Goal: Task Accomplishment & Management: Complete application form

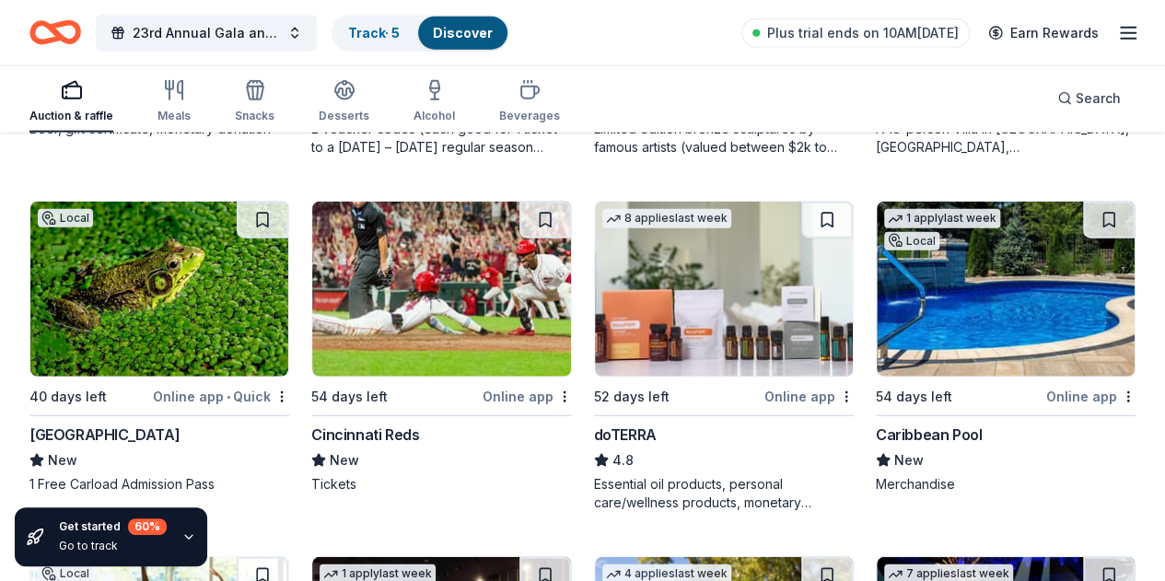
scroll to position [5763, 0]
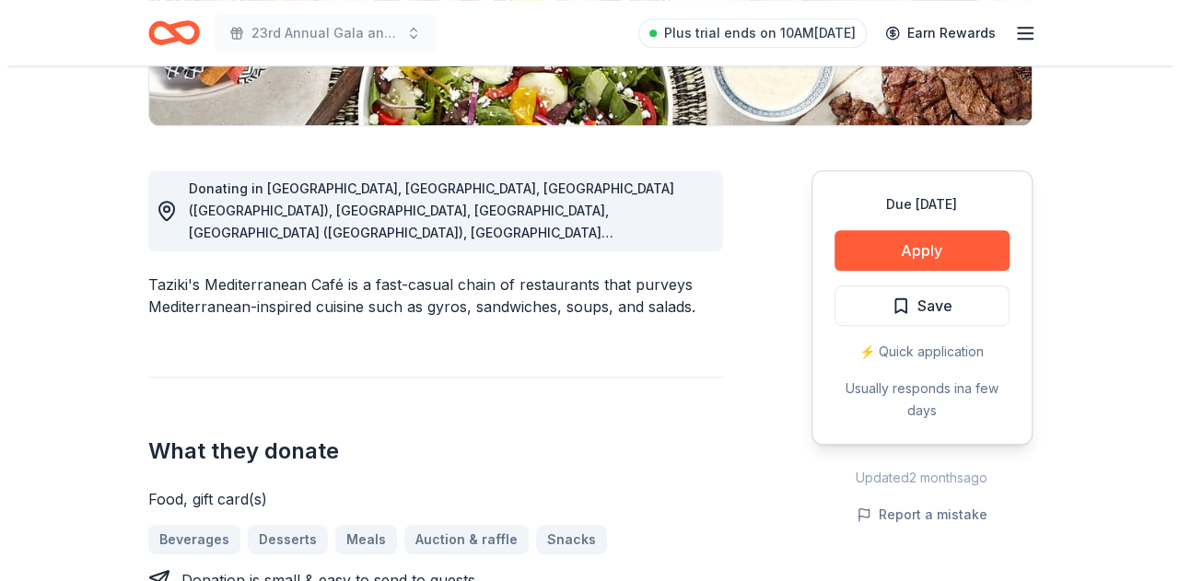
scroll to position [461, 0]
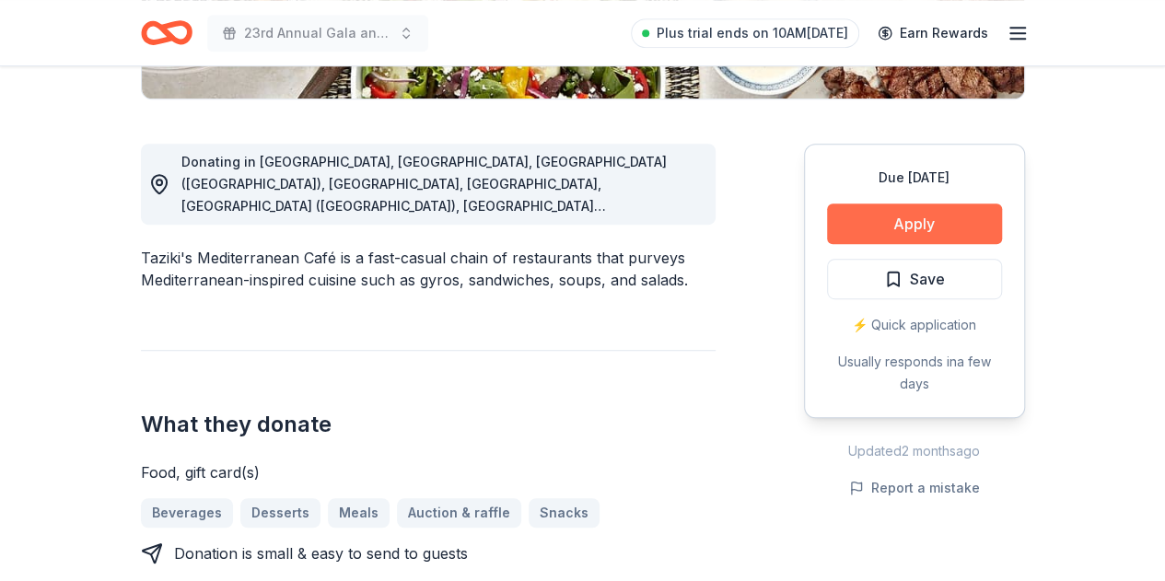
click at [891, 225] on button "Apply" at bounding box center [914, 224] width 175 height 41
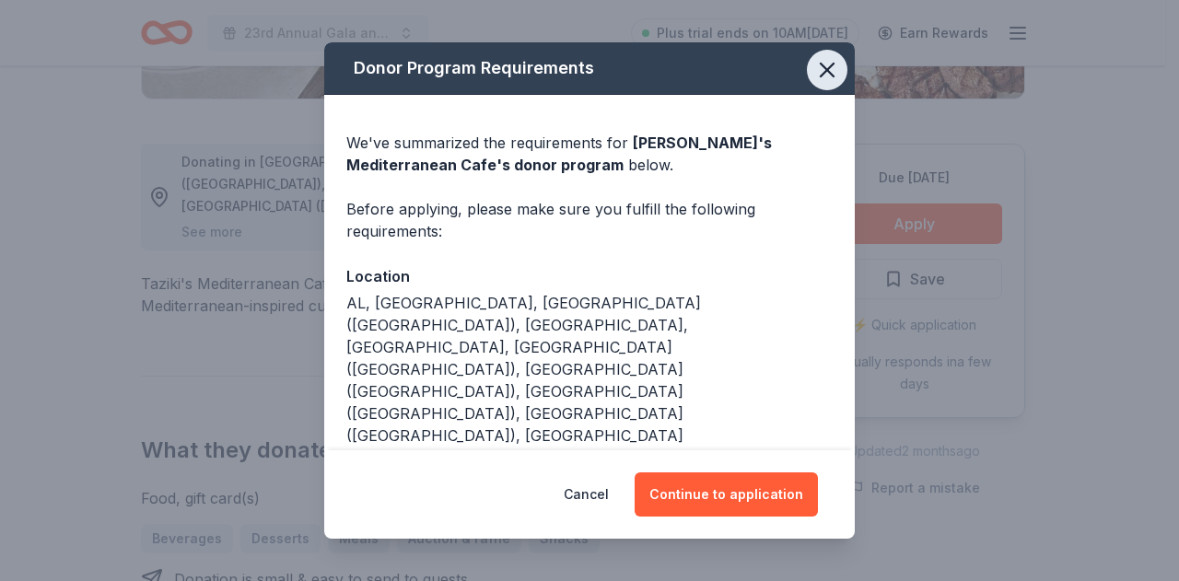
click at [820, 75] on icon "button" at bounding box center [827, 70] width 26 height 26
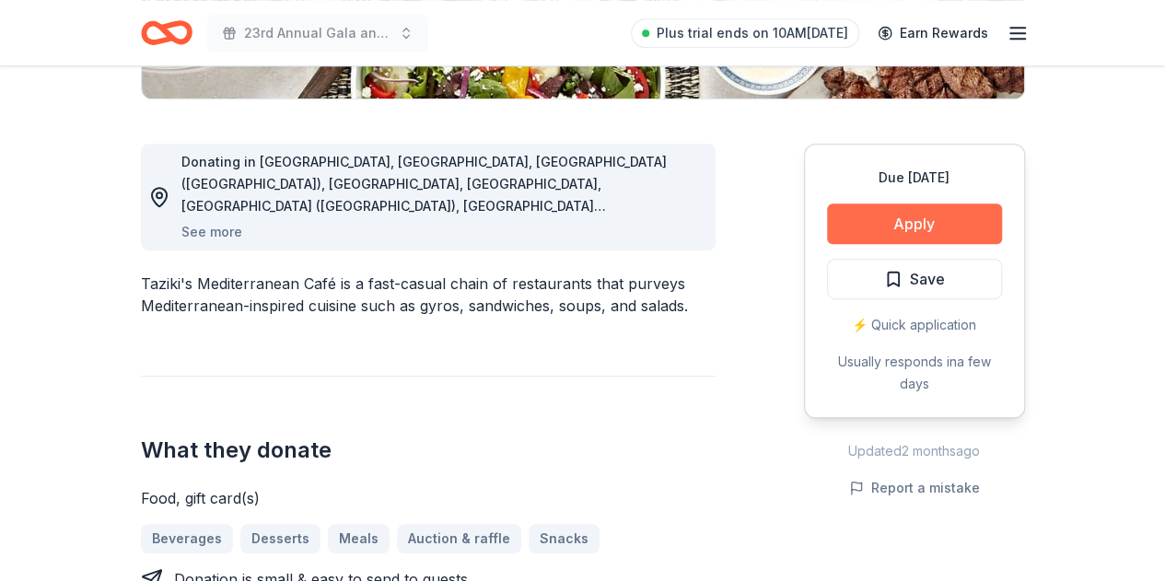
click at [929, 229] on button "Apply" at bounding box center [914, 224] width 175 height 41
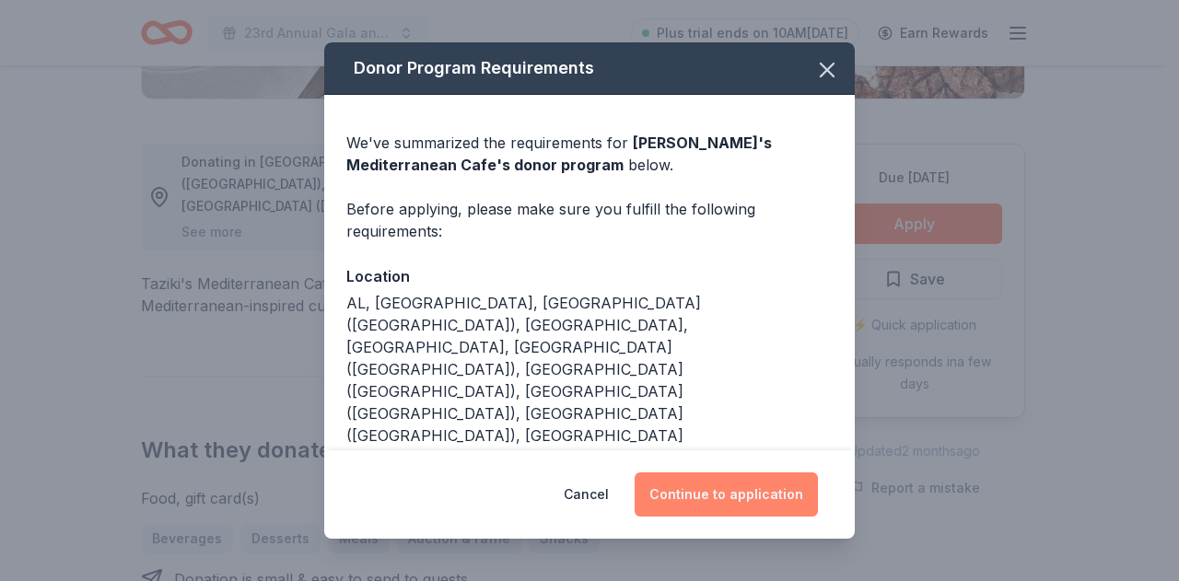
click at [724, 498] on button "Continue to application" at bounding box center [726, 495] width 183 height 44
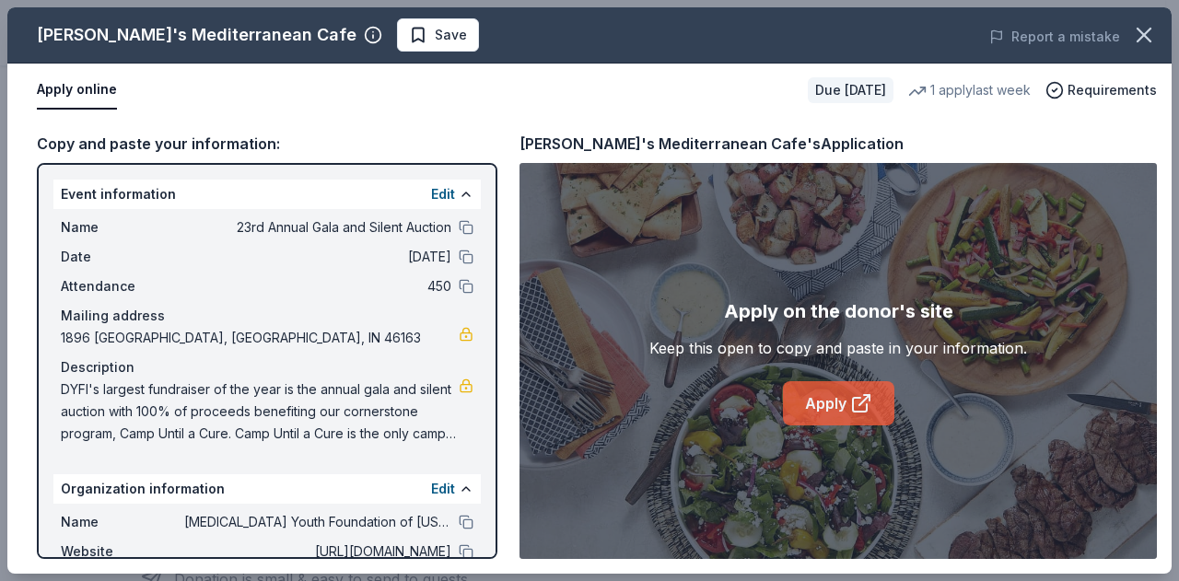
click at [837, 397] on link "Apply" at bounding box center [838, 403] width 111 height 44
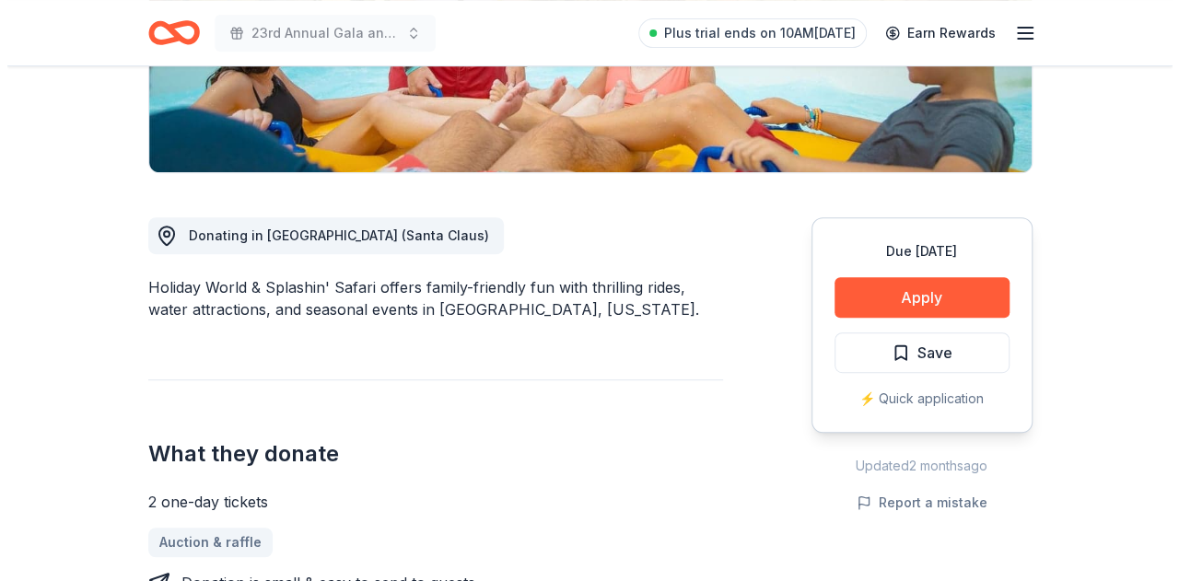
scroll to position [368, 0]
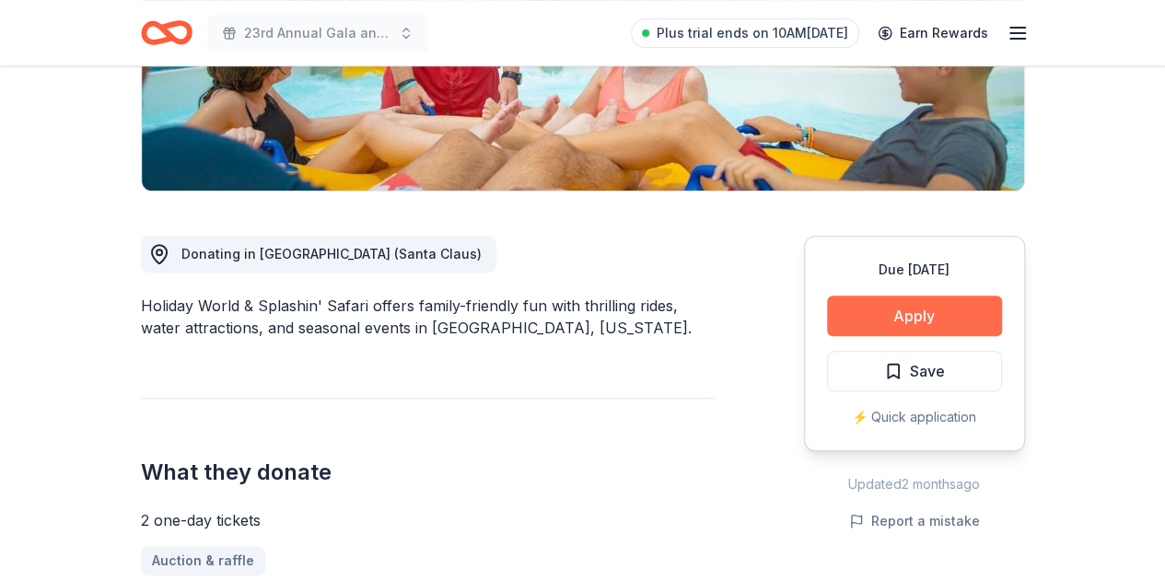
click at [884, 310] on button "Apply" at bounding box center [914, 316] width 175 height 41
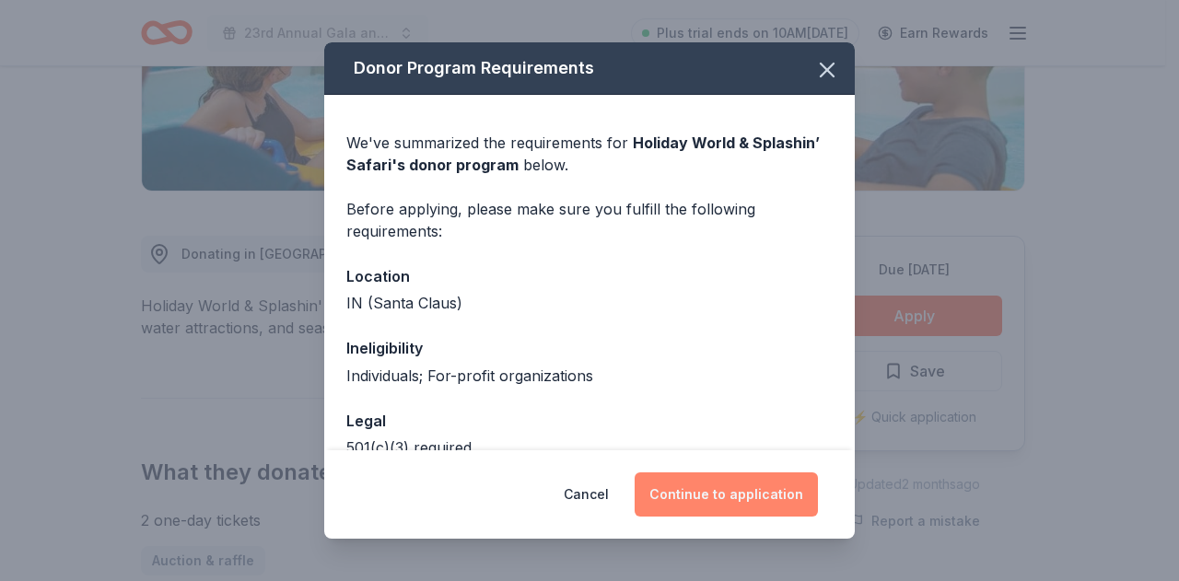
click at [719, 495] on button "Continue to application" at bounding box center [726, 495] width 183 height 44
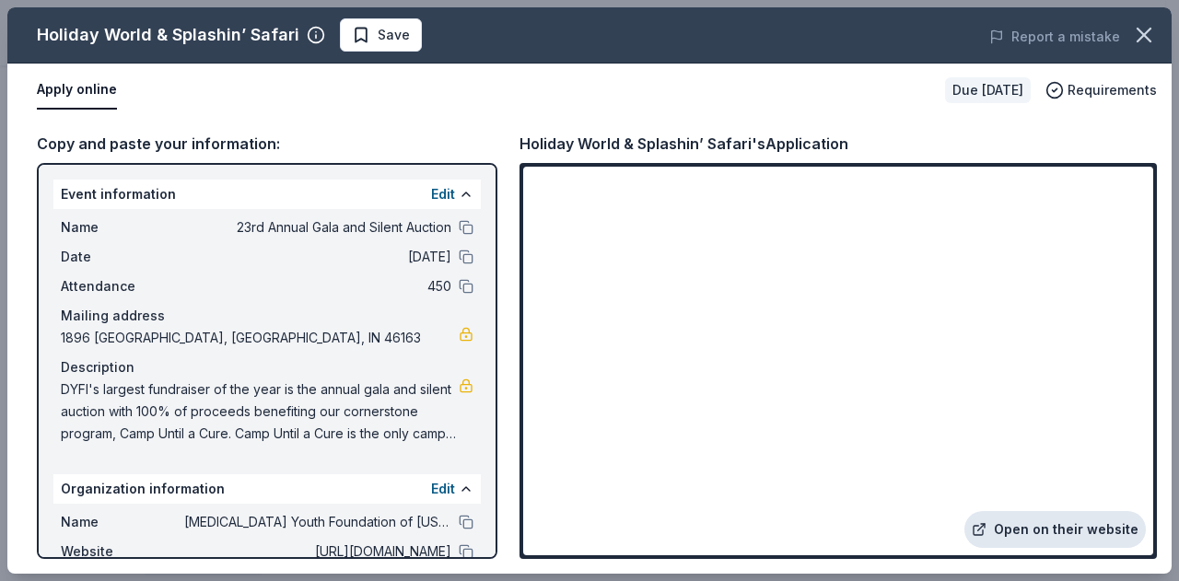
click at [1063, 532] on link "Open on their website" at bounding box center [1055, 529] width 181 height 37
